Goal: Transaction & Acquisition: Book appointment/travel/reservation

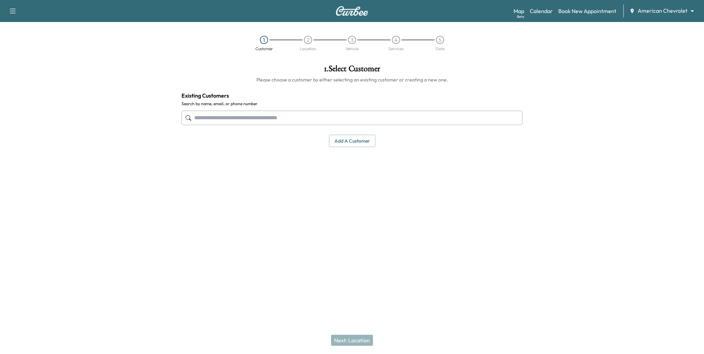
click at [669, 8] on body "Support Log Out Map Beta Calendar Book New Appointment American Chevrolet *****…" at bounding box center [352, 177] width 704 height 354
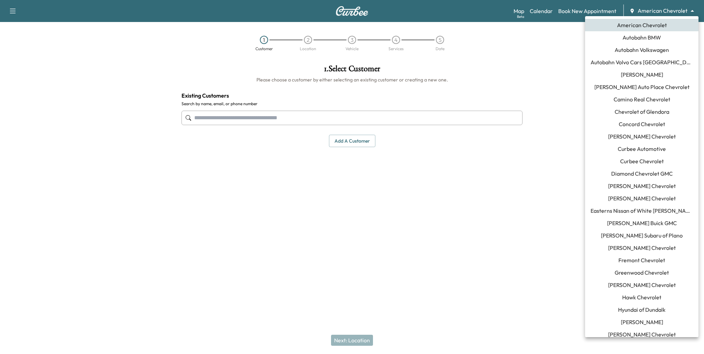
click at [655, 150] on span "Curbee Automotive" at bounding box center [642, 149] width 48 height 8
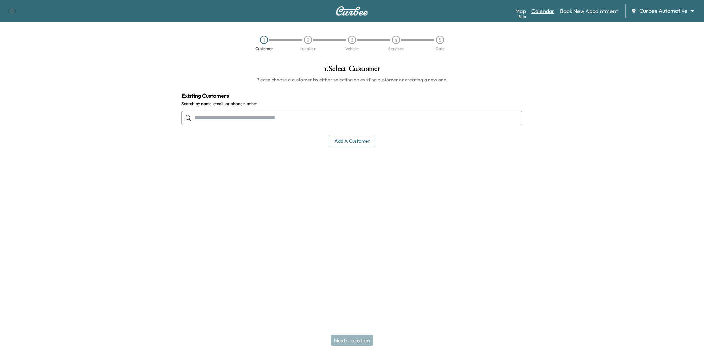
click at [553, 10] on link "Calendar" at bounding box center [543, 11] width 23 height 8
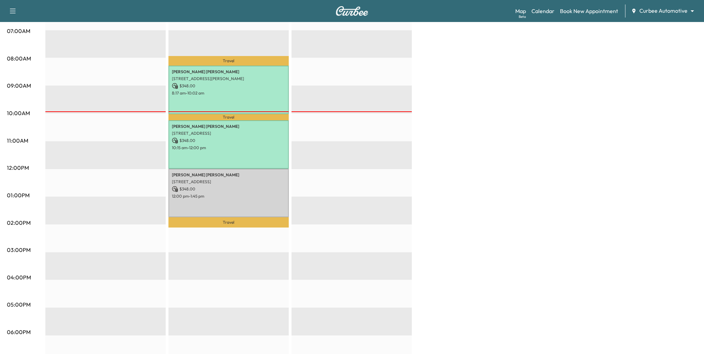
scroll to position [18, 0]
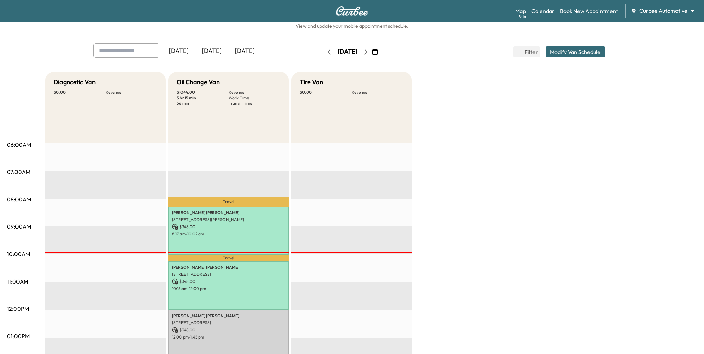
click at [369, 51] on icon "button" at bounding box center [367, 52] width 6 height 6
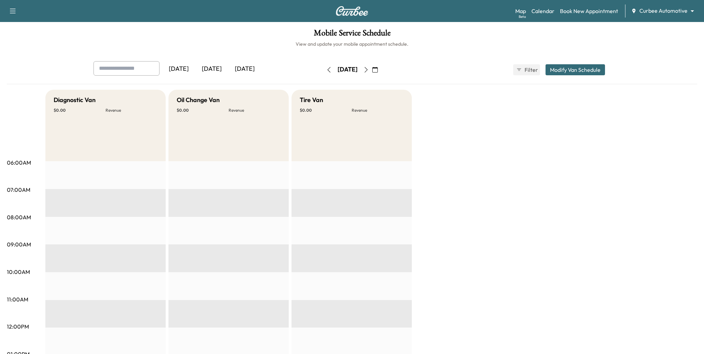
click at [326, 71] on icon "button" at bounding box center [329, 70] width 6 height 6
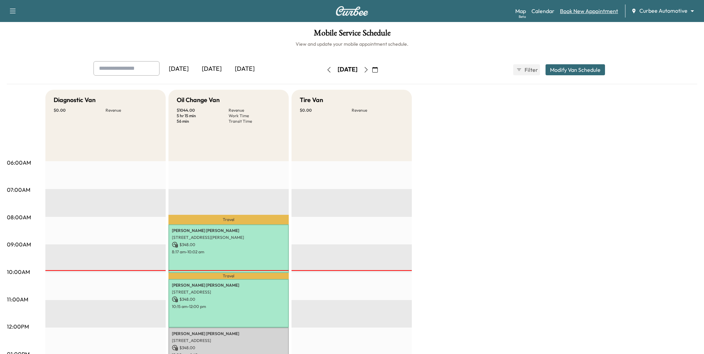
click at [573, 12] on link "Book New Appointment" at bounding box center [589, 11] width 58 height 8
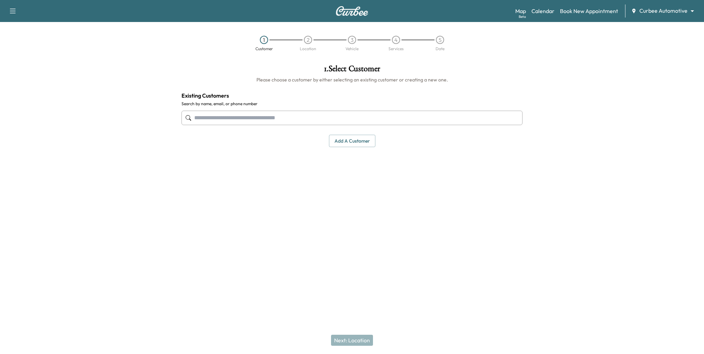
click at [441, 118] on input "text" at bounding box center [352, 118] width 341 height 14
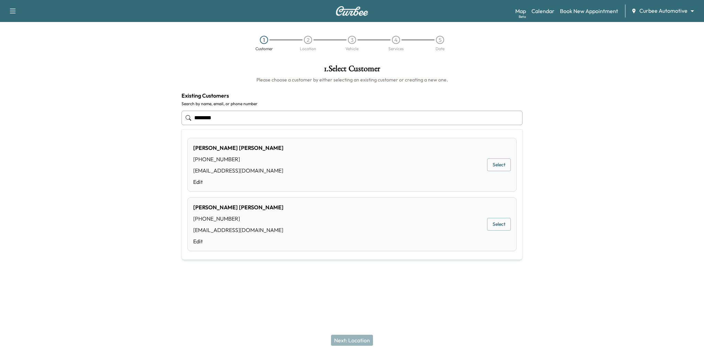
click at [503, 224] on button "Select" at bounding box center [499, 224] width 24 height 13
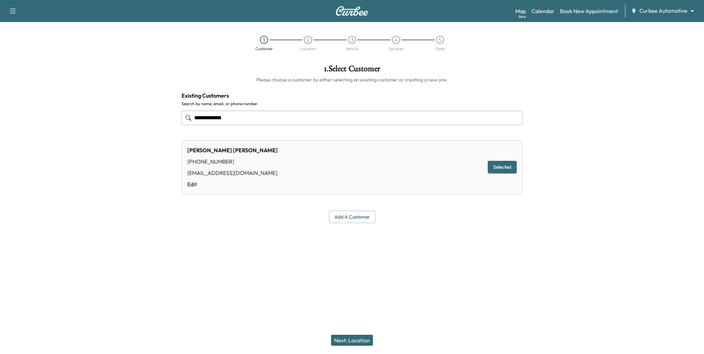
type input "**********"
click at [508, 170] on button "Selected" at bounding box center [502, 167] width 29 height 13
click at [354, 338] on button "Next: Location" at bounding box center [352, 340] width 42 height 11
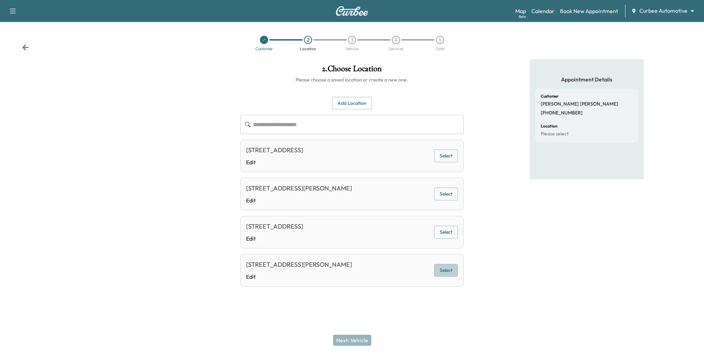
click at [448, 269] on button "Select" at bounding box center [446, 270] width 24 height 13
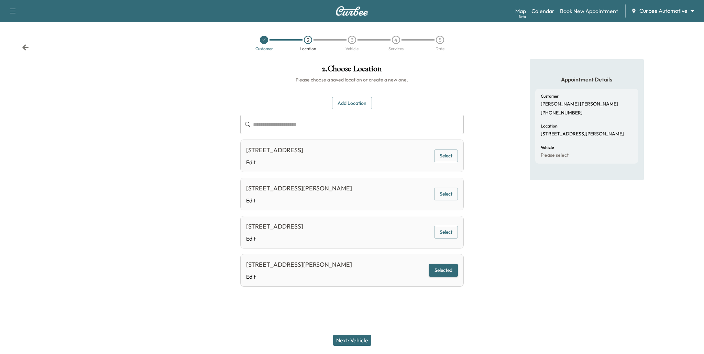
click at [358, 341] on button "Next: Vehicle" at bounding box center [352, 340] width 38 height 11
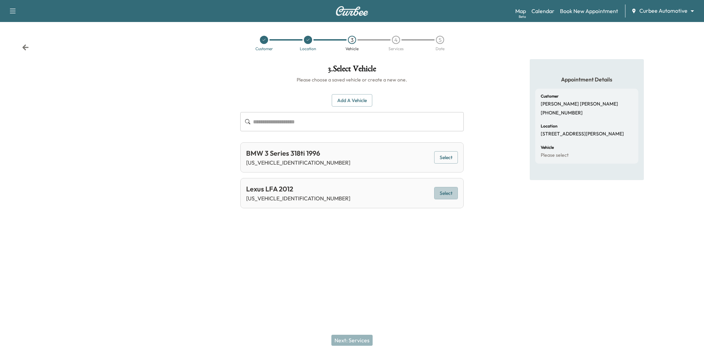
click at [437, 195] on button "Select" at bounding box center [446, 193] width 24 height 13
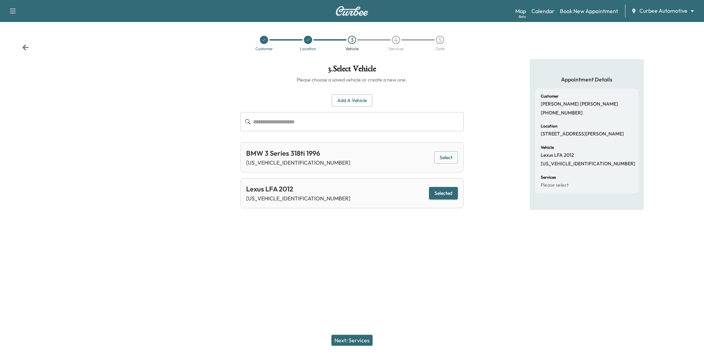
click at [363, 341] on button "Next: Services" at bounding box center [352, 340] width 41 height 11
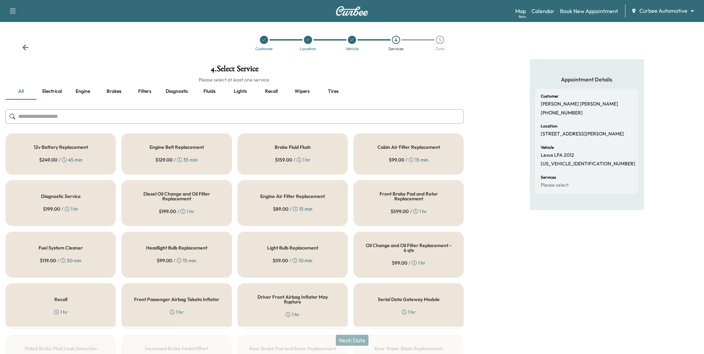
click at [311, 156] on div "Brake Fluid Flush $ 159.00 / 1 hr" at bounding box center [293, 153] width 110 height 41
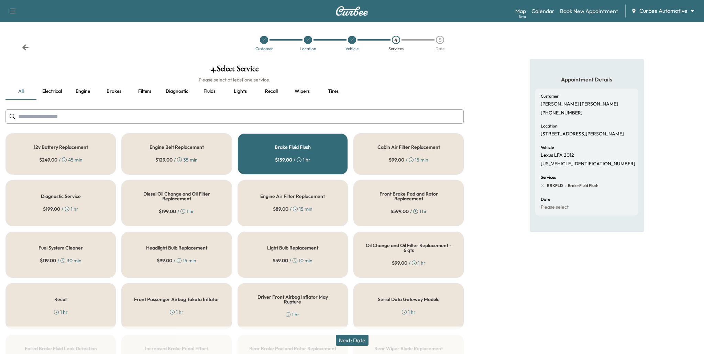
click at [280, 205] on div "Engine Air Filter Replacement $ 89.00 / 15 min" at bounding box center [293, 203] width 110 height 46
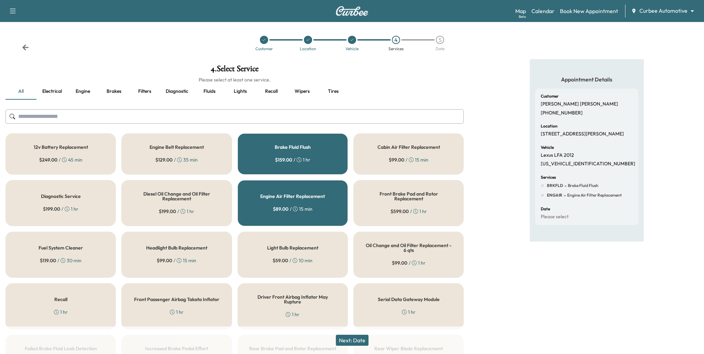
click at [355, 336] on button "Next: Date" at bounding box center [352, 340] width 33 height 11
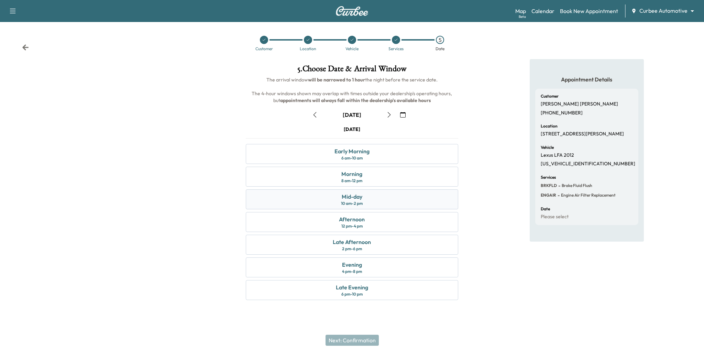
click at [375, 198] on div "Mid-day 10 am - 2 pm" at bounding box center [352, 199] width 213 height 20
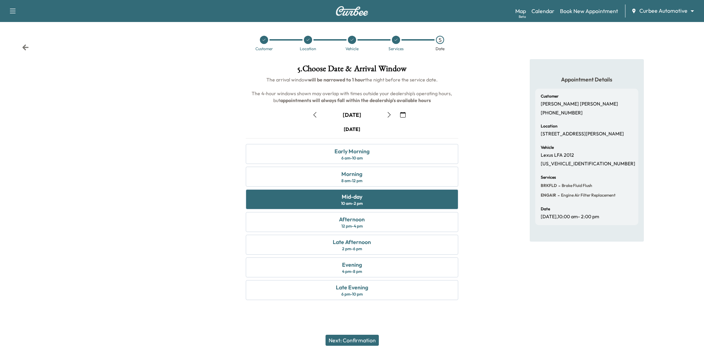
click at [359, 344] on button "Next: Confirmation" at bounding box center [352, 340] width 53 height 11
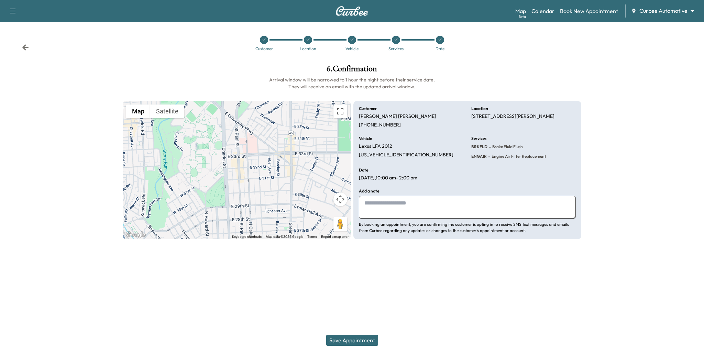
click at [353, 338] on button "Save Appointment" at bounding box center [352, 340] width 52 height 11
